Goal: Communication & Community: Answer question/provide support

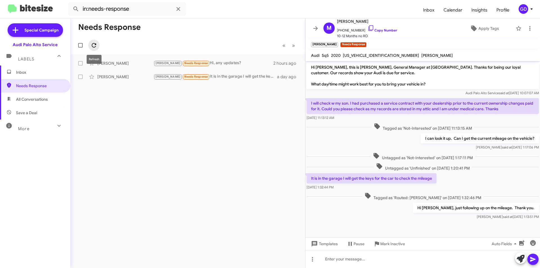
click at [90, 45] on span at bounding box center [93, 45] width 11 height 7
click at [122, 65] on div "[PERSON_NAME]" at bounding box center [125, 63] width 56 height 6
click at [228, 63] on div "[PERSON_NAME] Needs Response I will get the keys in a an hour or so I can go in…" at bounding box center [215, 63] width 125 height 6
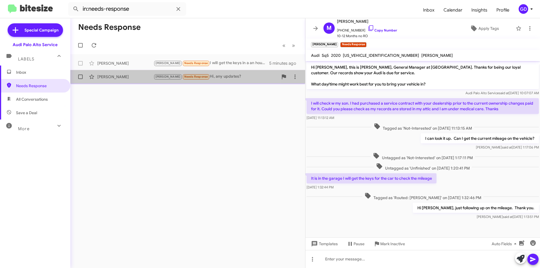
click at [115, 80] on div "[PERSON_NAME] [PERSON_NAME] Needs Response Hi, any updates? 2 hours ago" at bounding box center [188, 76] width 226 height 11
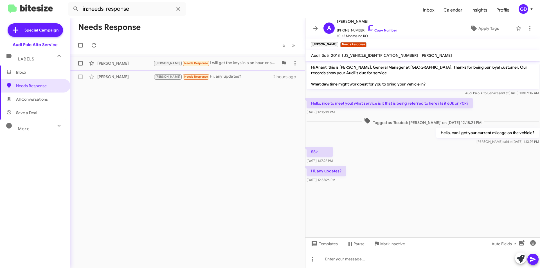
click at [106, 64] on div "[PERSON_NAME]" at bounding box center [125, 63] width 56 height 6
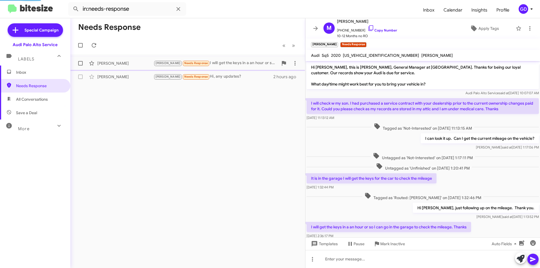
scroll to position [17, 0]
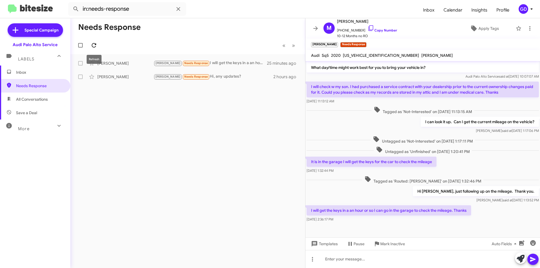
click at [95, 44] on icon at bounding box center [94, 45] width 4 height 4
click at [109, 77] on div "[PERSON_NAME]" at bounding box center [125, 77] width 56 height 6
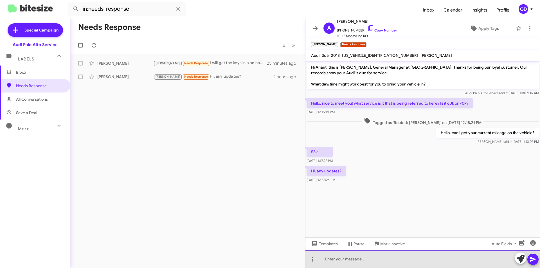
click at [335, 259] on div at bounding box center [422, 259] width 234 height 18
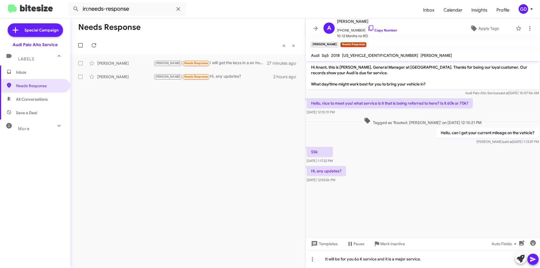
click at [531, 259] on icon at bounding box center [532, 259] width 7 height 7
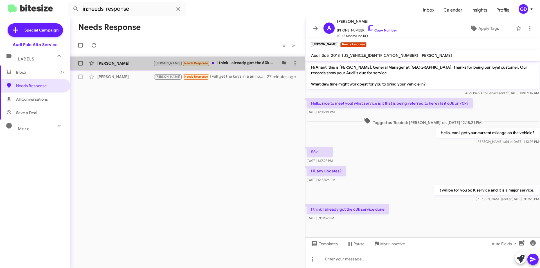
click at [110, 62] on div "[PERSON_NAME]" at bounding box center [125, 63] width 56 height 6
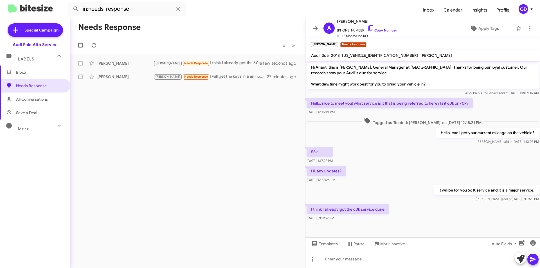
click at [422, 215] on div "I think I already got the 60k service done [DATE] 3:03:52 PM" at bounding box center [422, 212] width 234 height 19
click at [374, 29] on link "Copy Number" at bounding box center [382, 30] width 30 height 4
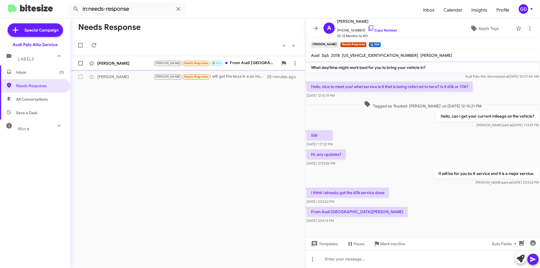
click at [235, 64] on div "[PERSON_NAME] Needs Response 🔥 Hot From Audi [GEOGRAPHIC_DATA][PERSON_NAME]" at bounding box center [215, 63] width 125 height 6
drag, startPoint x: 338, startPoint y: 259, endPoint x: 343, endPoint y: 259, distance: 4.8
click at [341, 259] on div at bounding box center [422, 259] width 234 height 18
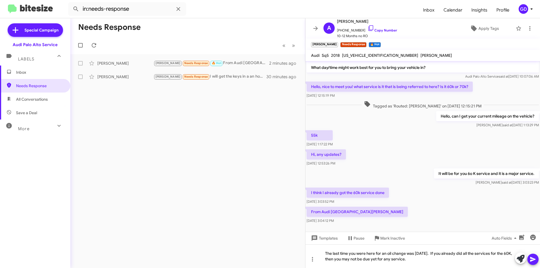
click at [535, 254] on div at bounding box center [527, 258] width 24 height 12
click at [534, 258] on icon at bounding box center [532, 259] width 7 height 7
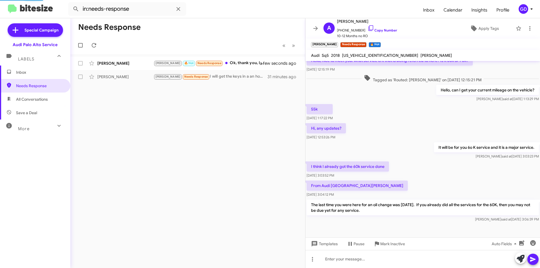
scroll to position [0, 0]
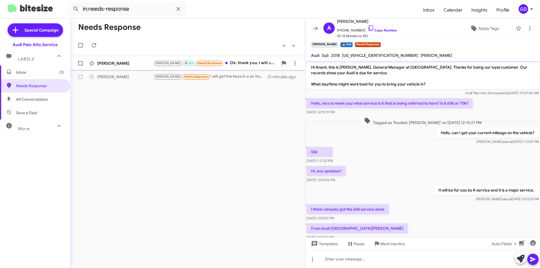
click at [233, 63] on div "[PERSON_NAME] 🔥 Hot Needs Response Ok, thank you, I will confirm with Audi San …" at bounding box center [215, 63] width 125 height 6
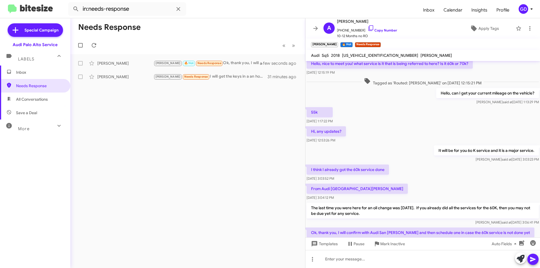
scroll to position [63, 0]
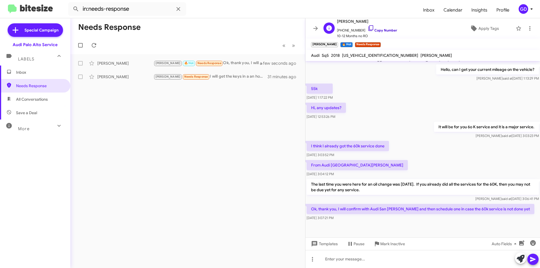
click at [377, 30] on link "Copy Number" at bounding box center [382, 30] width 30 height 4
drag, startPoint x: 205, startPoint y: 105, endPoint x: 66, endPoint y: 81, distance: 141.3
click at [205, 105] on div "Needs Response « Previous » Next [PERSON_NAME] [PERSON_NAME] 🔥 Hot Needs Respon…" at bounding box center [187, 143] width 235 height 250
click at [112, 76] on div "[PERSON_NAME]" at bounding box center [125, 77] width 56 height 6
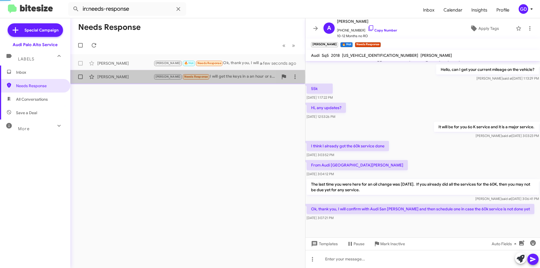
scroll to position [17, 0]
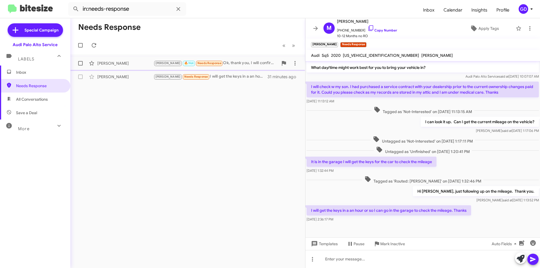
click at [110, 65] on div "[PERSON_NAME]" at bounding box center [125, 63] width 56 height 6
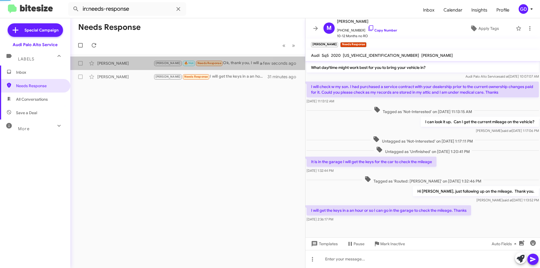
scroll to position [63, 0]
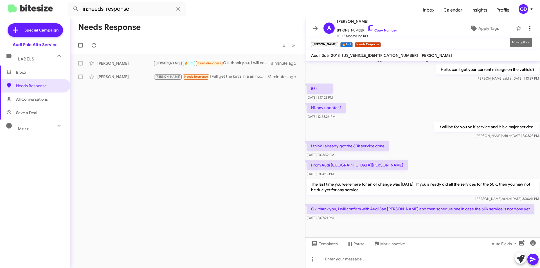
click at [527, 27] on icon at bounding box center [529, 28] width 7 height 7
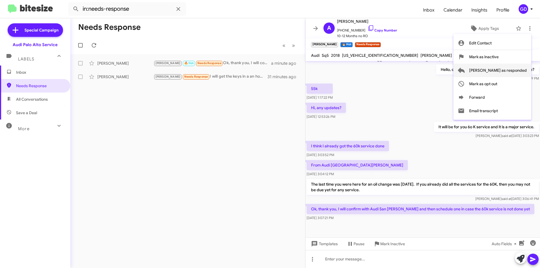
click at [512, 72] on span "[PERSON_NAME] as responded" at bounding box center [498, 70] width 58 height 13
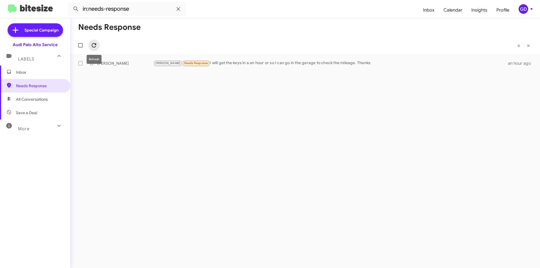
click at [95, 46] on icon at bounding box center [93, 45] width 7 height 7
